Goal: Information Seeking & Learning: Learn about a topic

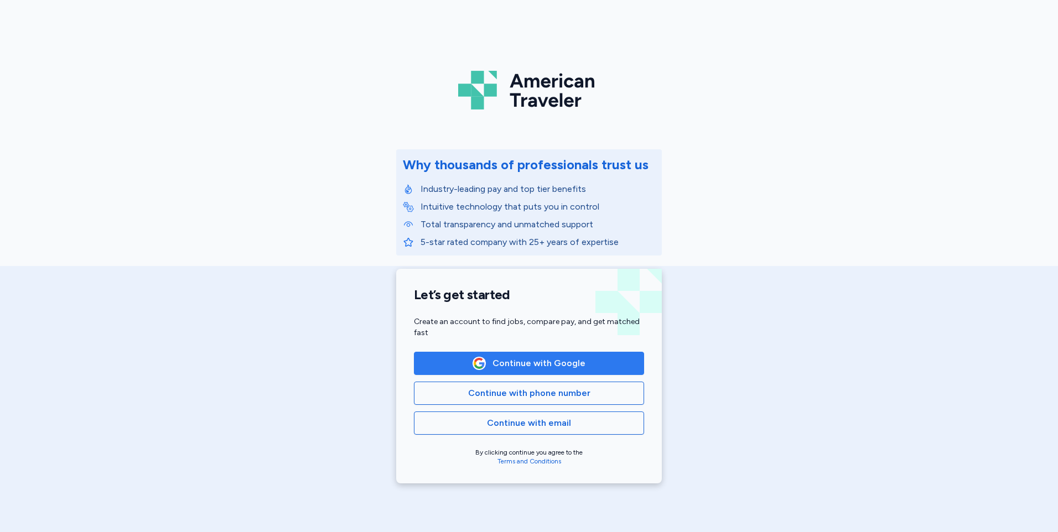
click at [538, 361] on span "Continue with Google" at bounding box center [539, 363] width 93 height 13
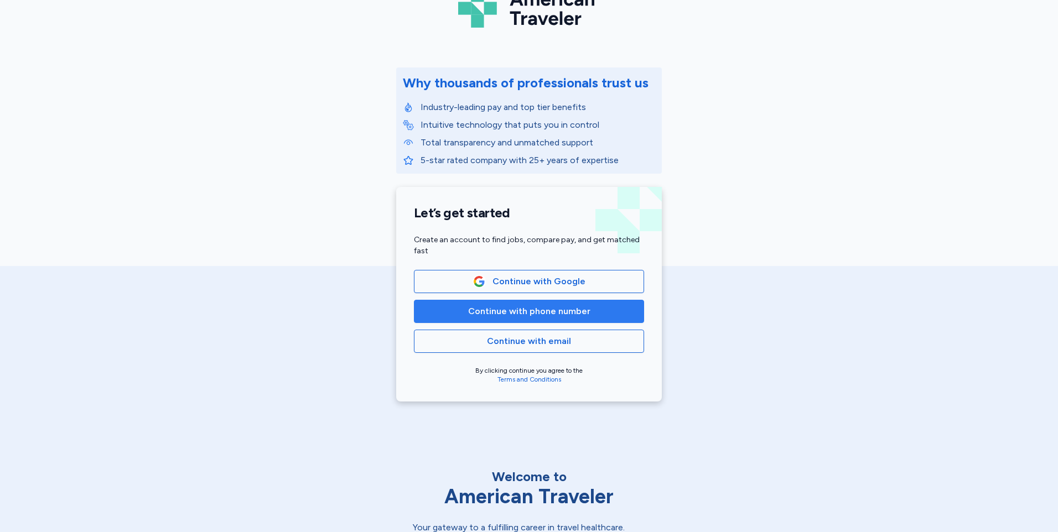
scroll to position [111, 0]
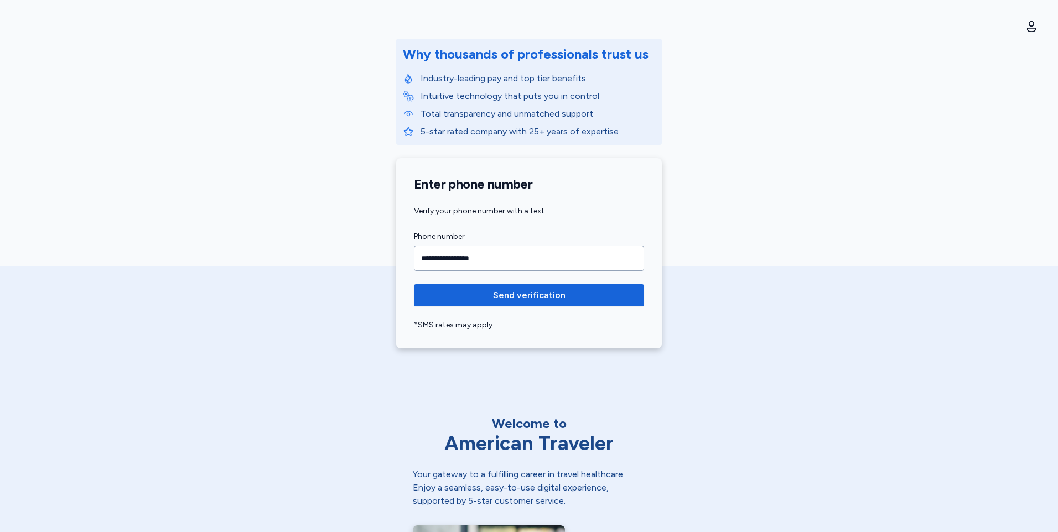
type input "**********"
click at [414, 285] on button "Send verification" at bounding box center [529, 296] width 230 height 22
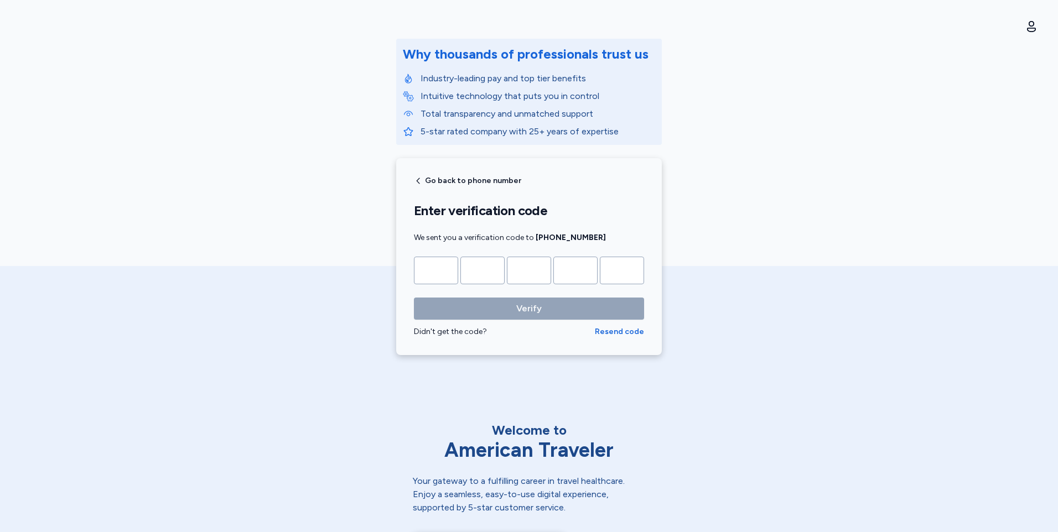
type input "*"
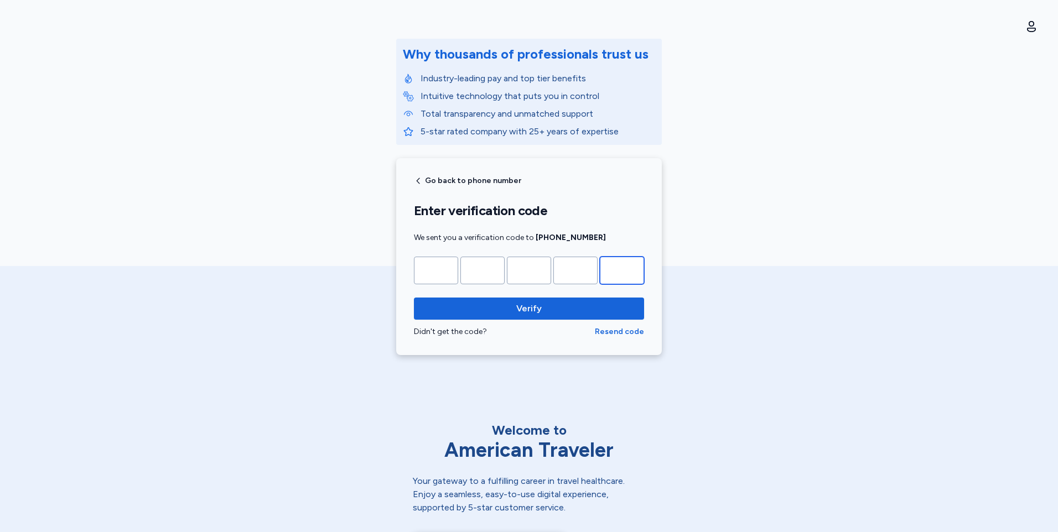
type input "*"
click at [414, 298] on button "Verify" at bounding box center [529, 309] width 230 height 22
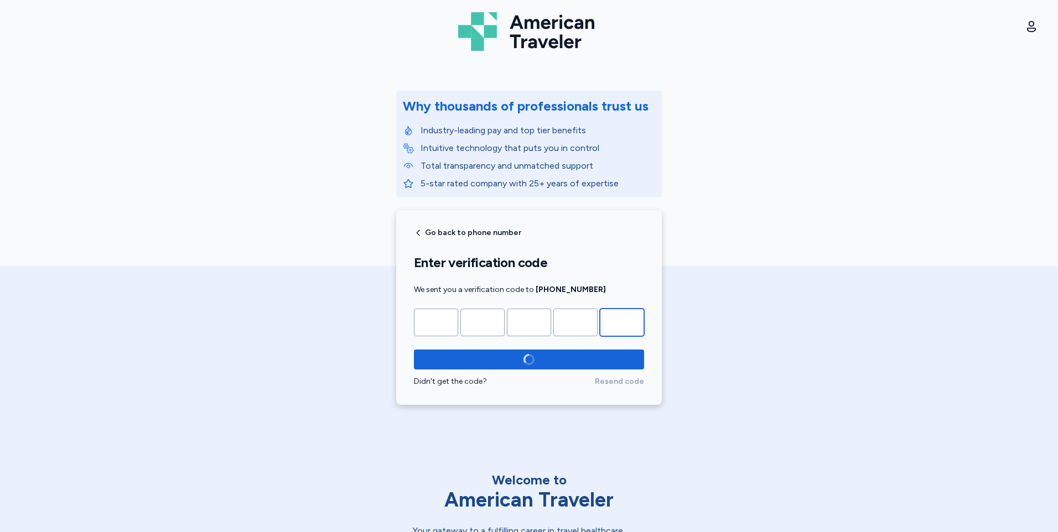
scroll to position [55, 0]
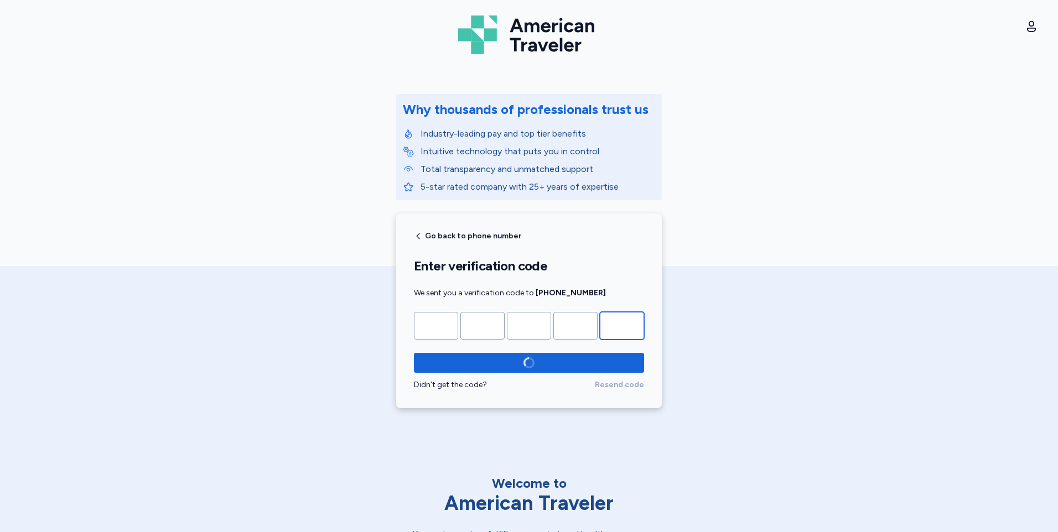
click at [628, 324] on input "*" at bounding box center [622, 326] width 44 height 28
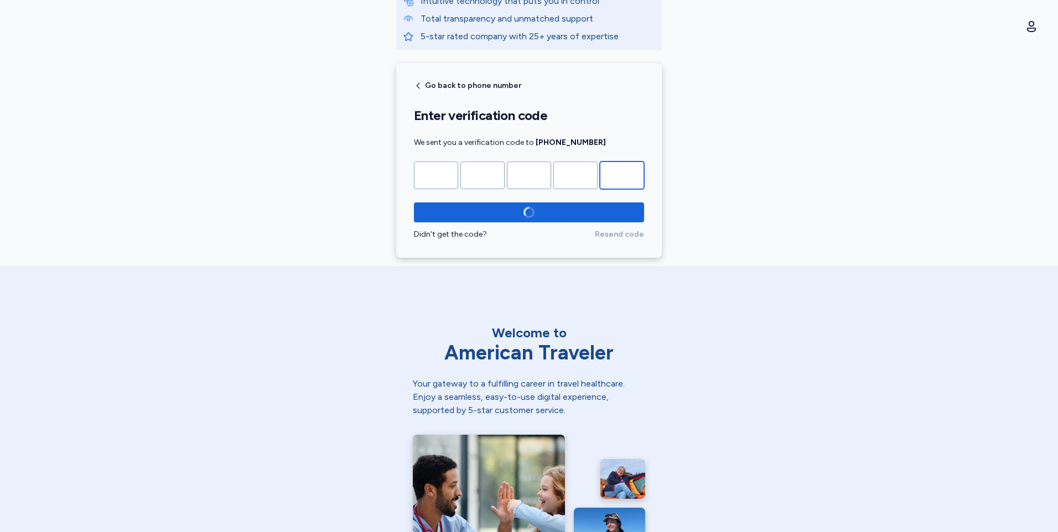
scroll to position [50, 0]
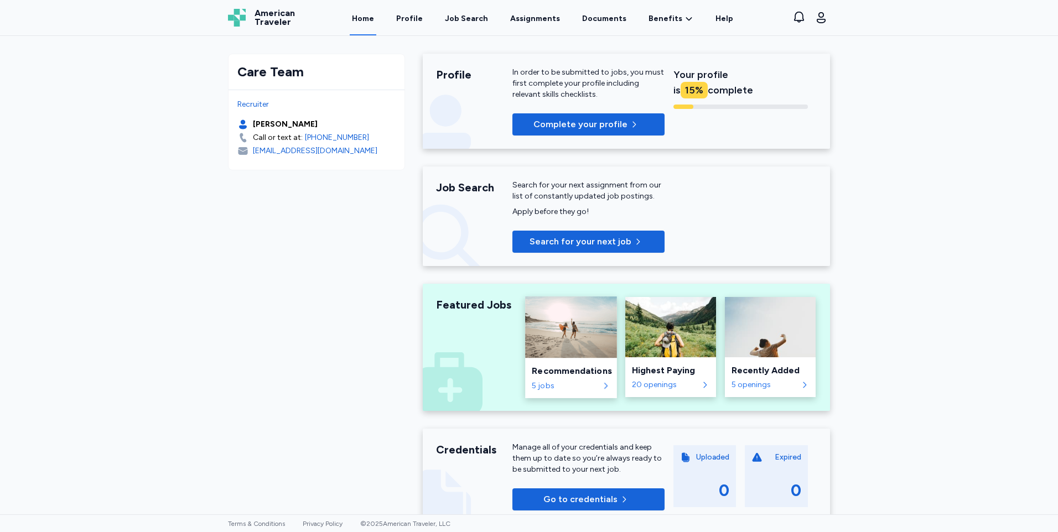
click at [557, 373] on div "Recommendations" at bounding box center [571, 371] width 78 height 13
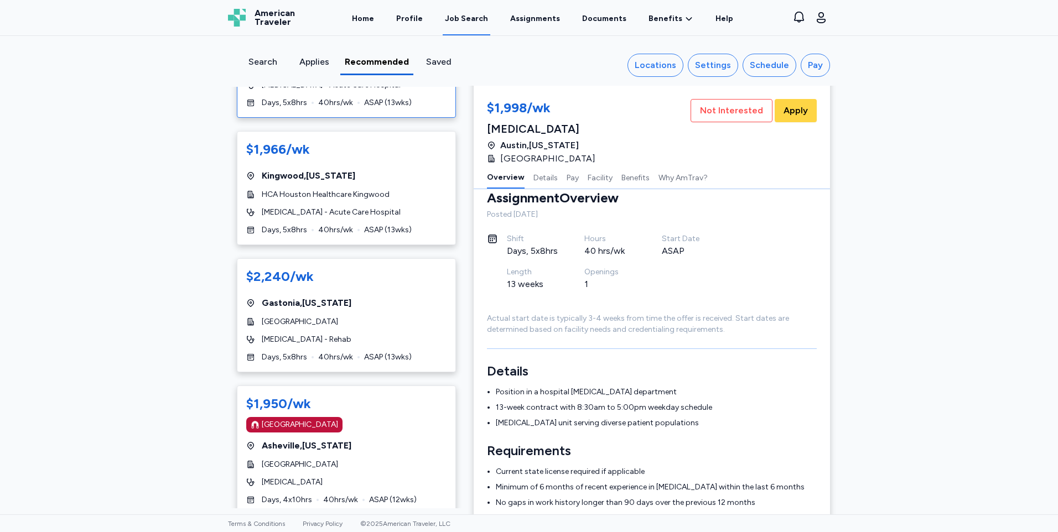
scroll to position [111, 0]
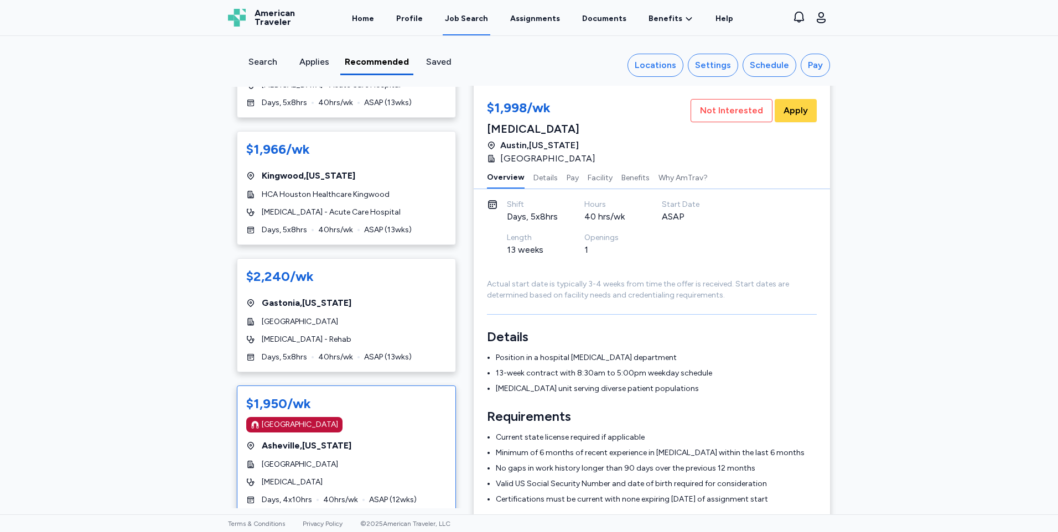
click at [379, 395] on div "$1,950/wk" at bounding box center [346, 404] width 200 height 18
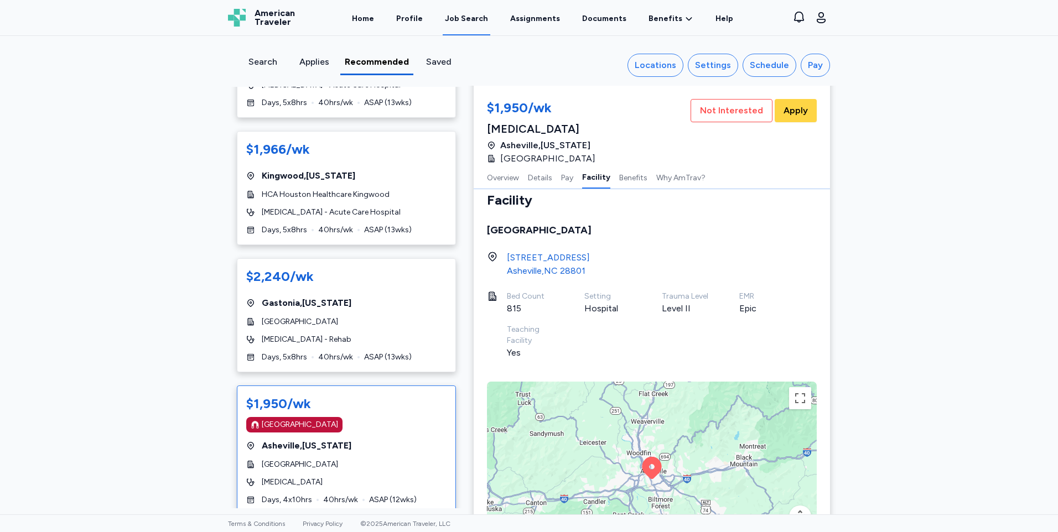
scroll to position [942, 0]
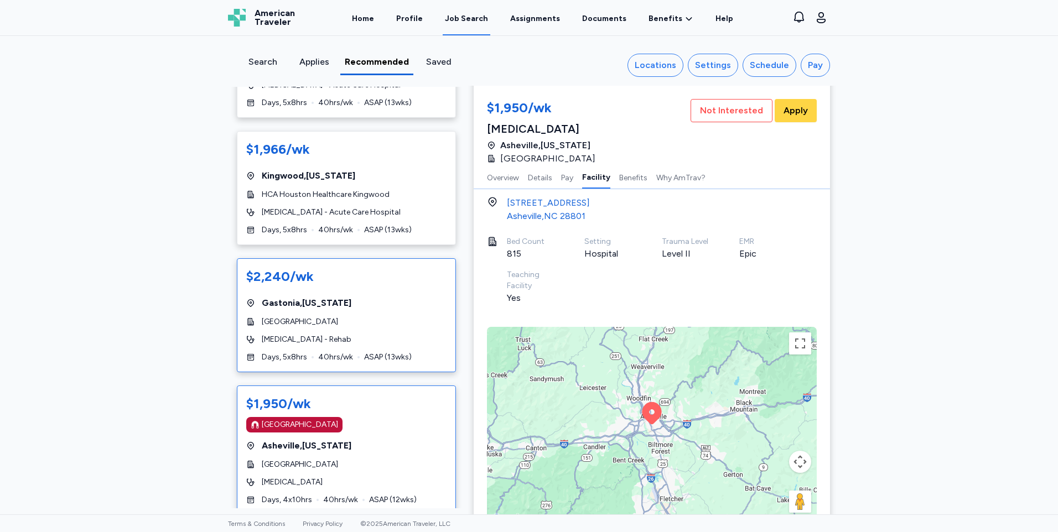
click at [336, 334] on span "Speech Therapist - Rehab" at bounding box center [307, 339] width 90 height 11
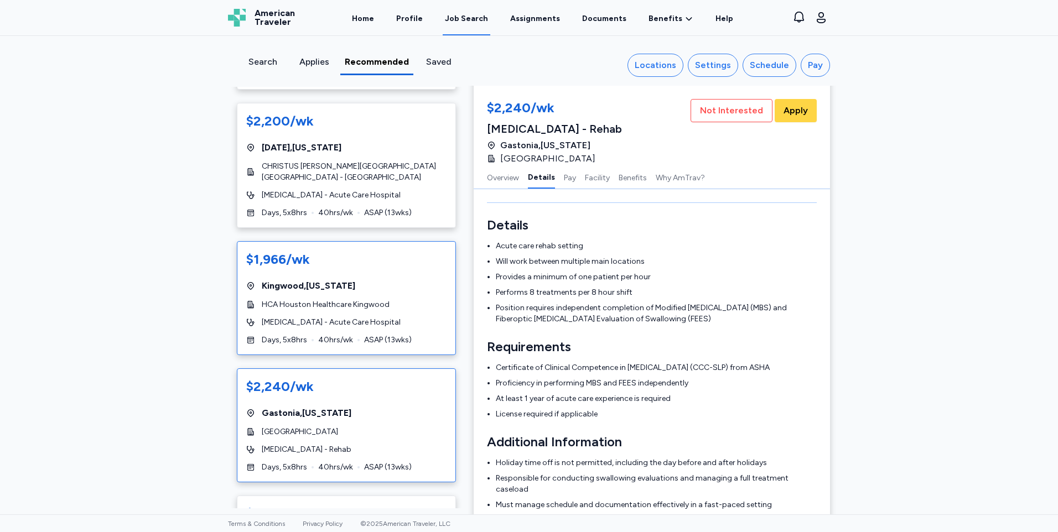
scroll to position [177, 0]
click at [368, 280] on div "Kingwood , Texas" at bounding box center [346, 286] width 200 height 13
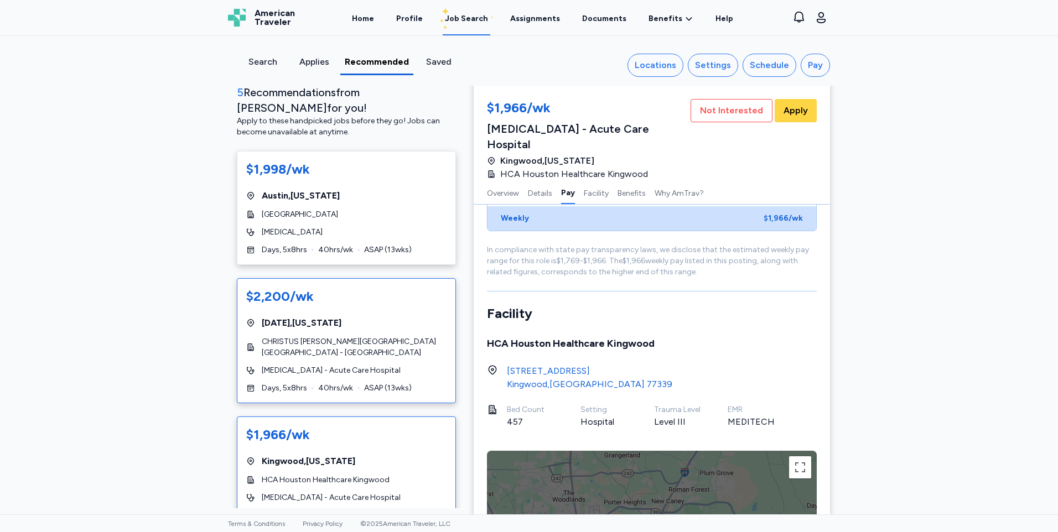
scroll to position [0, 0]
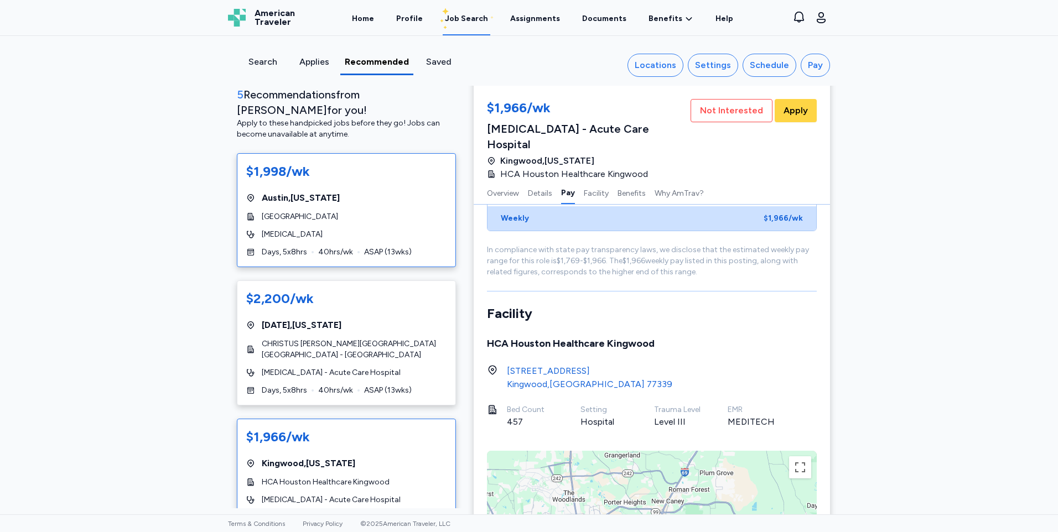
click at [339, 247] on span "40 hrs/wk" at bounding box center [335, 252] width 35 height 11
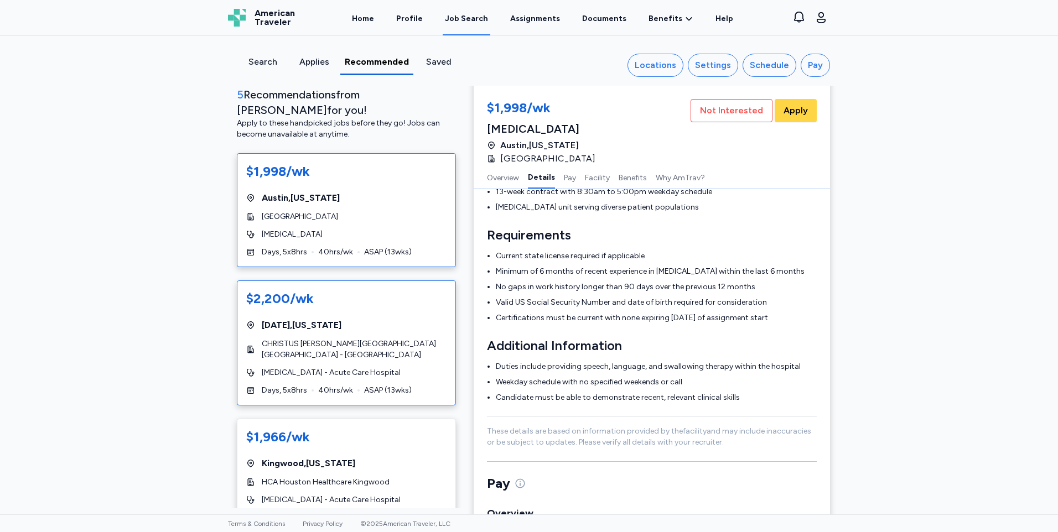
scroll to position [288, 0]
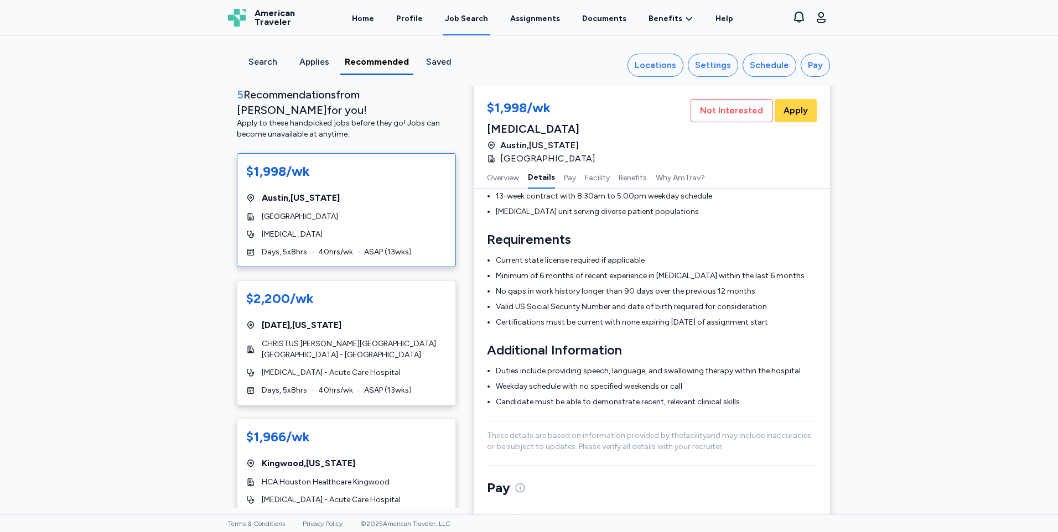
click at [249, 63] on div "Search" at bounding box center [262, 61] width 43 height 13
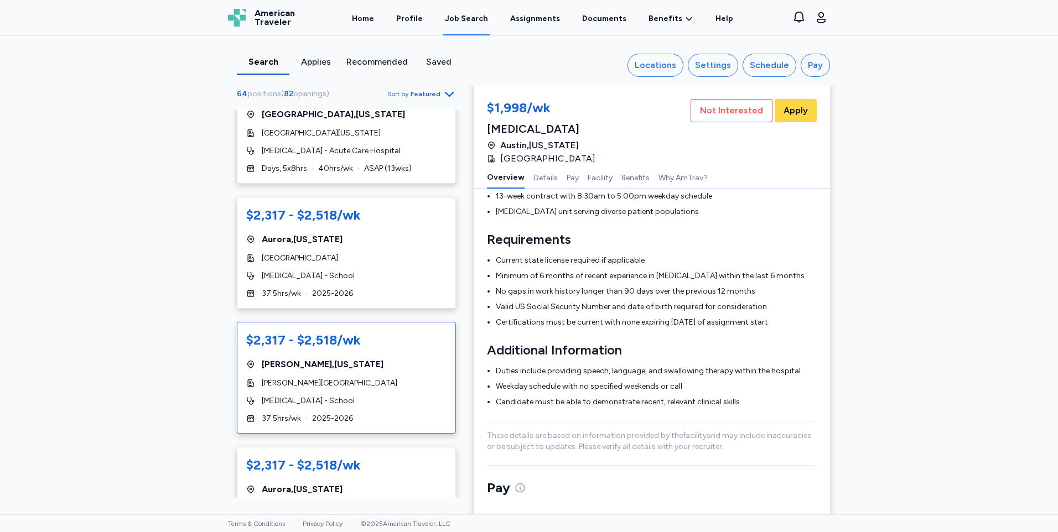
scroll to position [4041, 0]
